Goal: Task Accomplishment & Management: Use online tool/utility

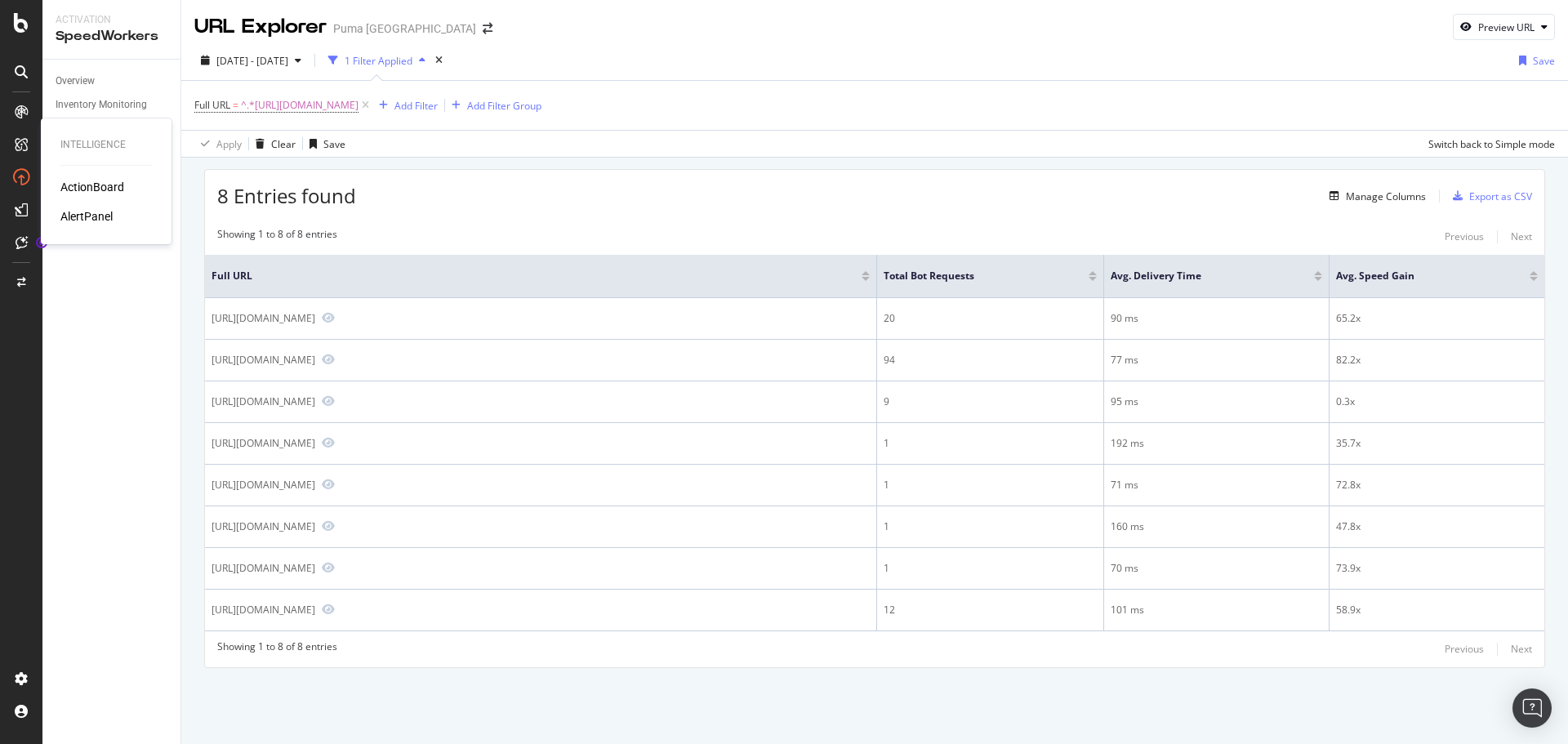
click at [65, 190] on div "ActionBoard" at bounding box center [92, 187] width 64 height 17
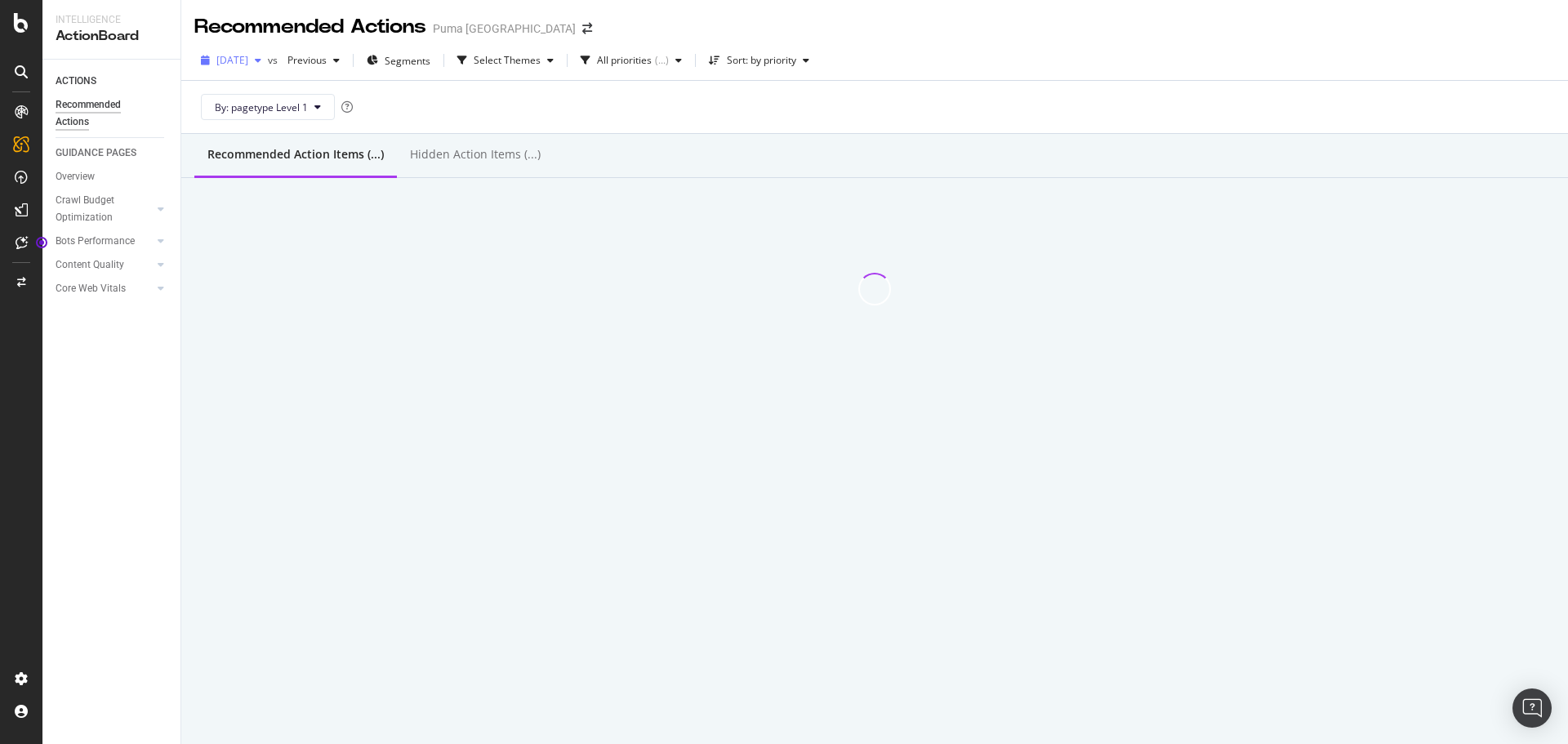
click at [248, 61] on span "[DATE]" at bounding box center [233, 61] width 32 height 14
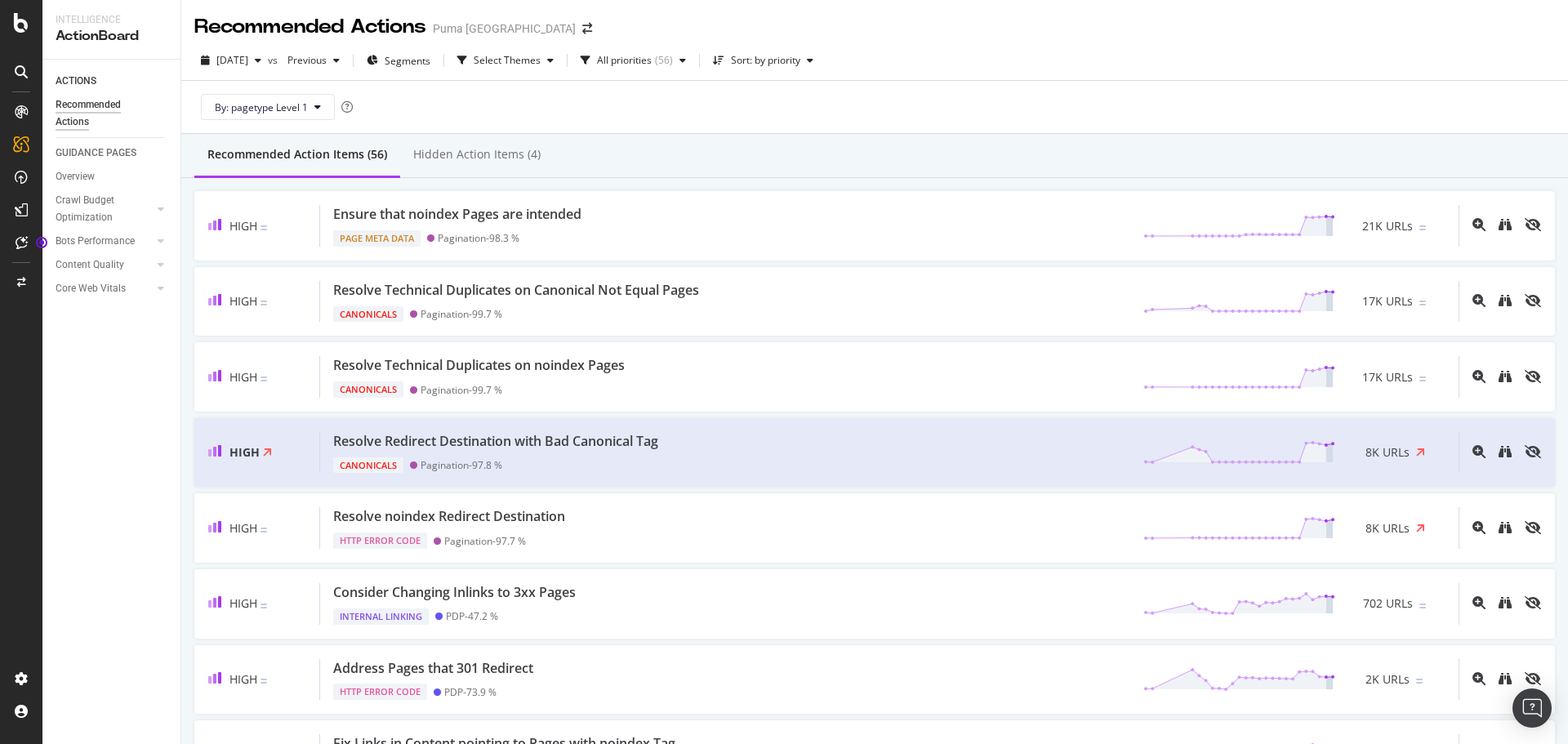
click at [1101, 34] on div "Recommended Actions Puma [GEOGRAPHIC_DATA]" at bounding box center [875, 20] width 1387 height 41
